Goal: Information Seeking & Learning: Learn about a topic

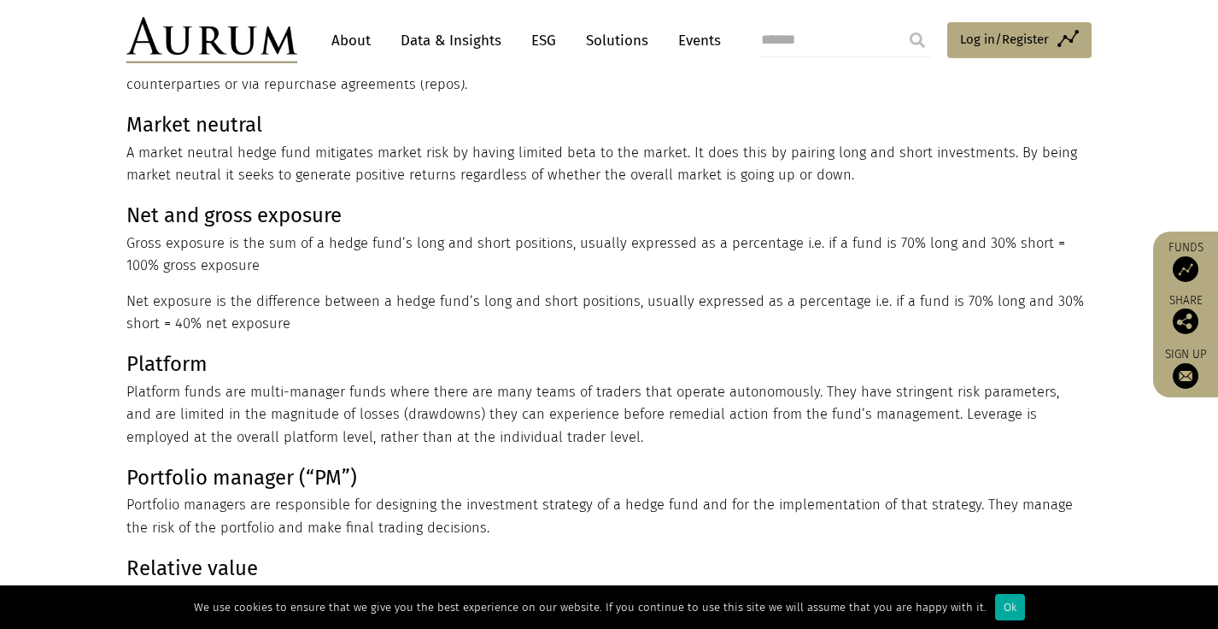
scroll to position [686, 0]
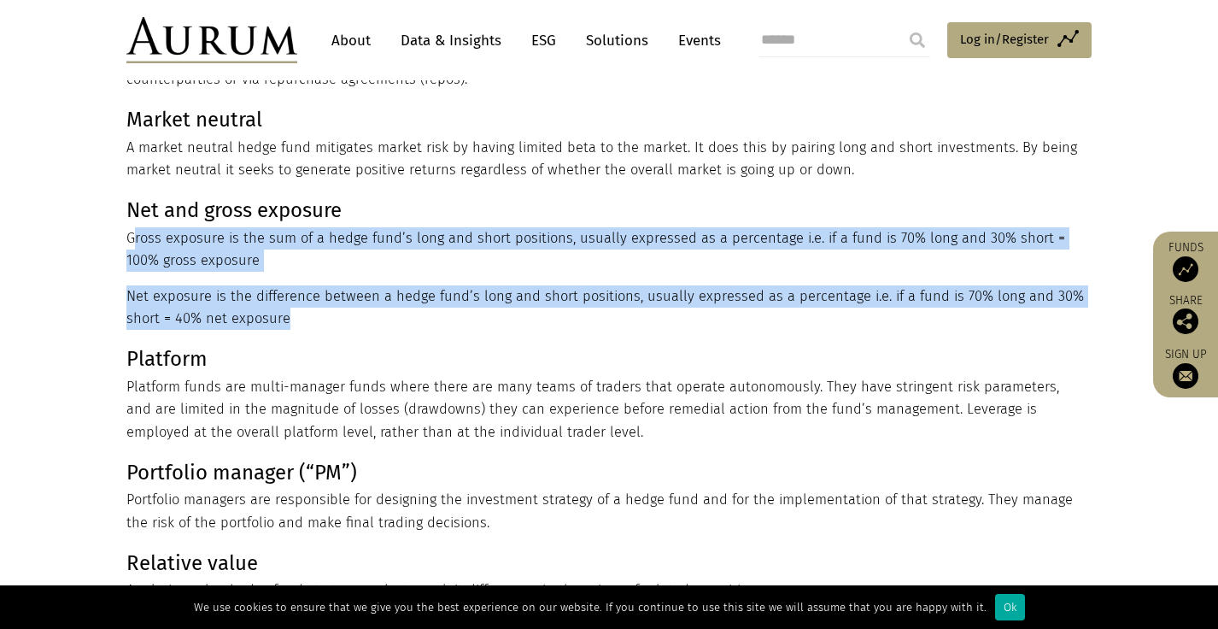
drag, startPoint x: 289, startPoint y: 320, endPoint x: 126, endPoint y: 236, distance: 183.4
click at [126, 236] on div "Hedge funds use a lot of esoteric language. We’ve given brief definitions here …" at bounding box center [609, 97] width 1000 height 1192
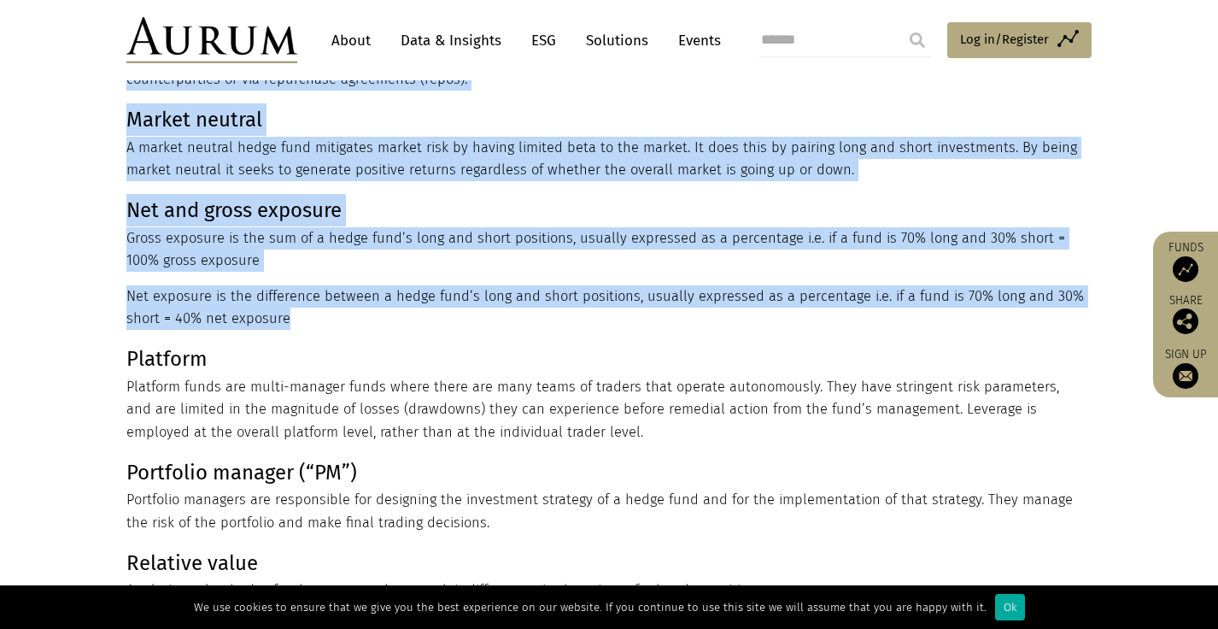
copy div "Lorem ipsum dol s ame co adipisci elitsedd. Ei’te incid utlab etdoloremag aliq …"
click at [303, 321] on p "Net exposure is the difference between a hedge fund’s long and short positions,…" at bounding box center [606, 307] width 961 height 45
drag, startPoint x: 289, startPoint y: 320, endPoint x: 126, endPoint y: 243, distance: 180.4
click at [126, 243] on div "Hedge funds use a lot of esoteric language. We’ve given brief definitions here …" at bounding box center [606, 97] width 961 height 1192
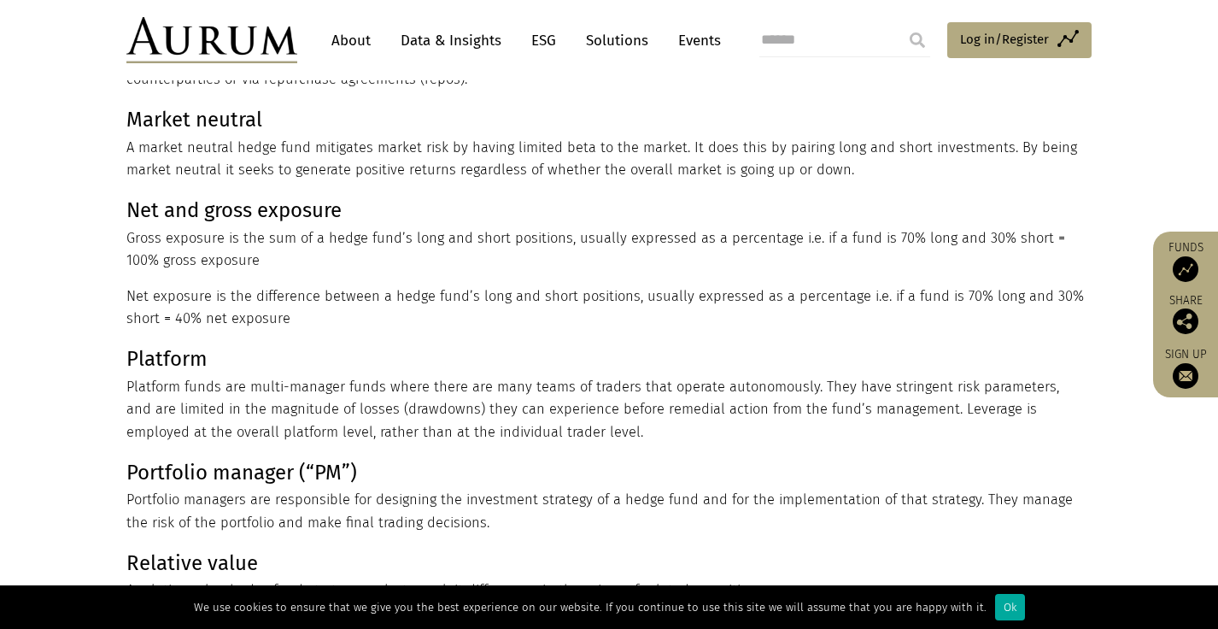
drag, startPoint x: 126, startPoint y: 243, endPoint x: 292, endPoint y: 320, distance: 183.5
click at [292, 320] on div "Hedge funds use a lot of esoteric language. We’ve given brief definitions here …" at bounding box center [606, 97] width 961 height 1192
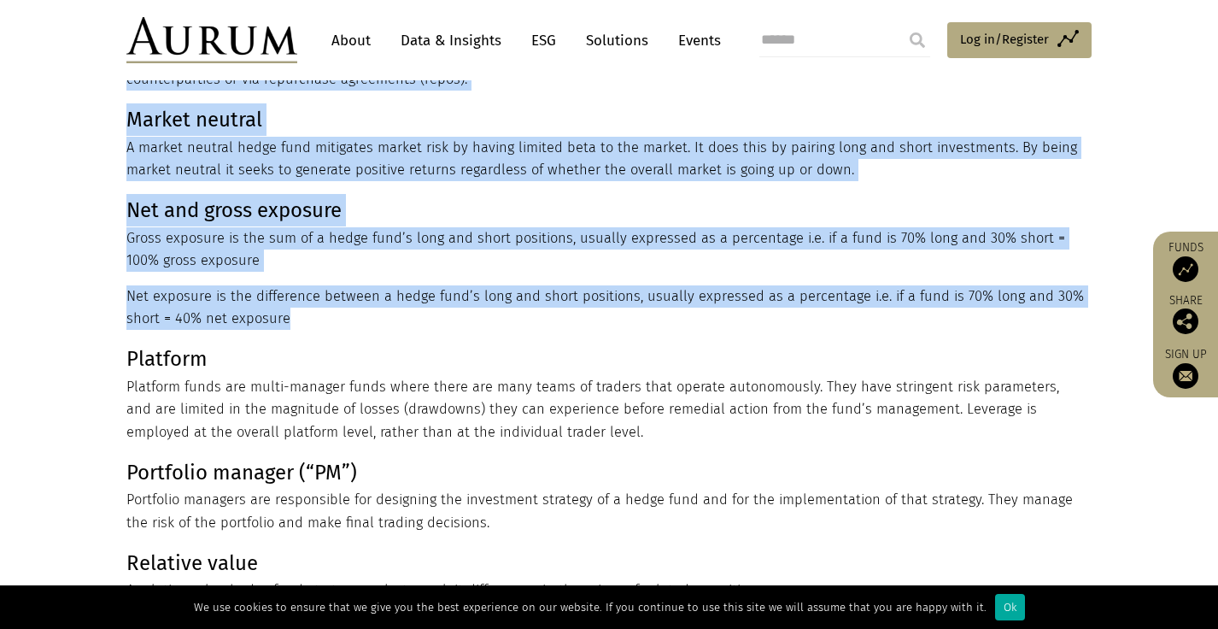
drag, startPoint x: 288, startPoint y: 320, endPoint x: 123, endPoint y: 237, distance: 184.2
click at [123, 237] on div "Hedge funds use a lot of esoteric language. We’ve given brief definitions here …" at bounding box center [609, 97] width 1000 height 1192
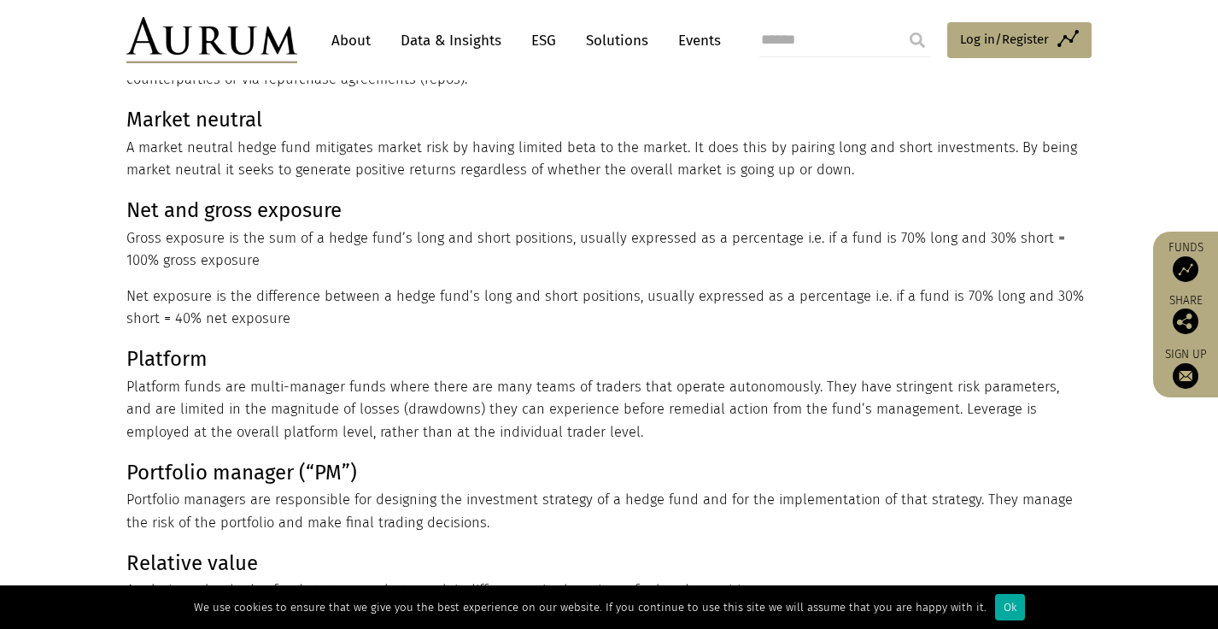
click at [123, 237] on div "Hedge funds use a lot of esoteric language. We’ve given brief definitions here …" at bounding box center [609, 97] width 1000 height 1192
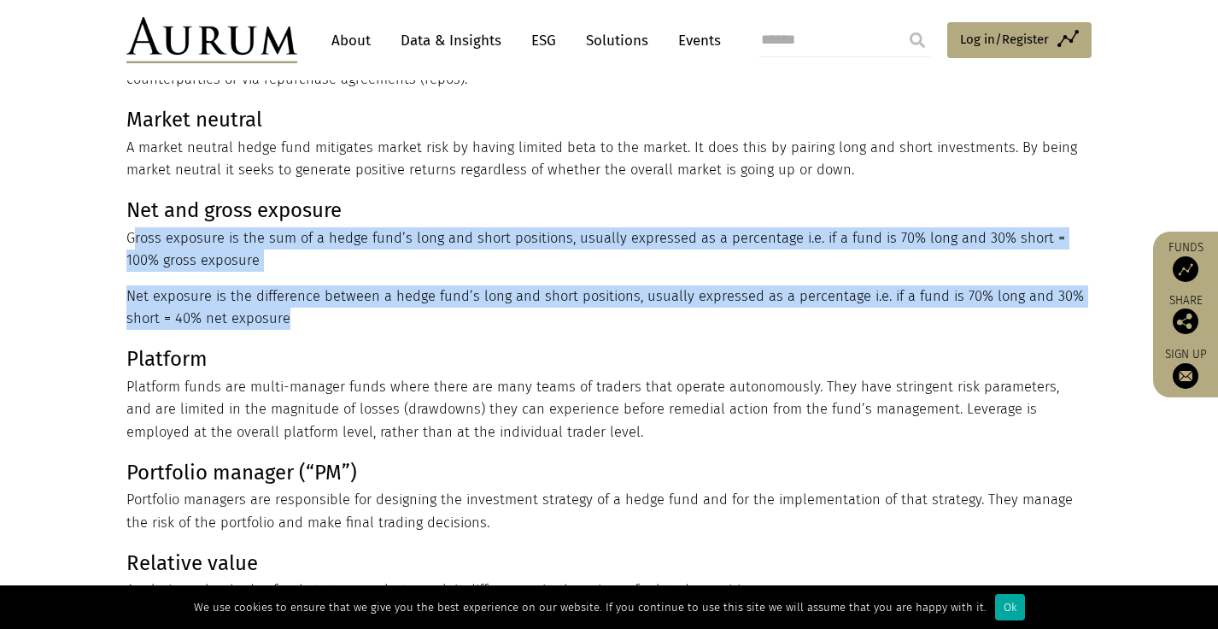
drag, startPoint x: 285, startPoint y: 320, endPoint x: 126, endPoint y: 237, distance: 180.0
click at [126, 237] on div "Hedge funds use a lot of esoteric language. We’ve given brief definitions here …" at bounding box center [606, 97] width 961 height 1192
copy div "Gross exposure is the sum of a hedge fund’s long and short positions, usually e…"
